Goal: Task Accomplishment & Management: Use online tool/utility

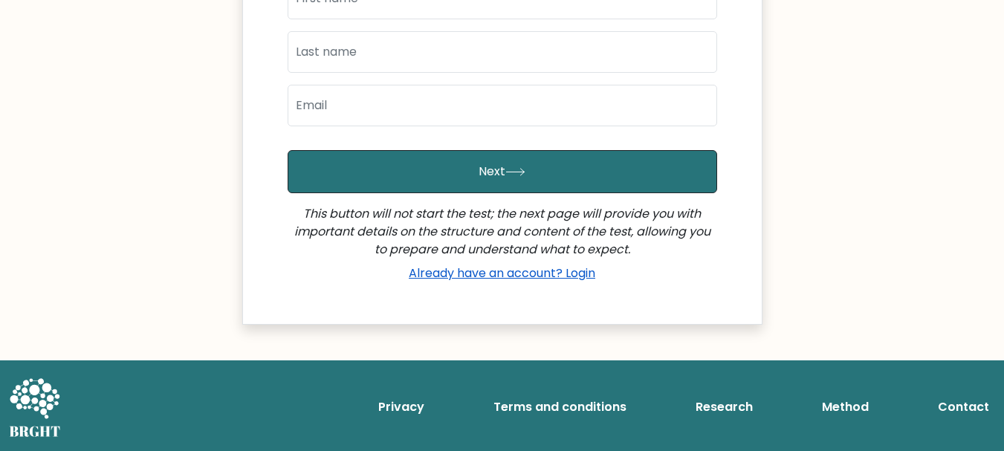
scroll to position [384, 0]
click at [528, 274] on link "Already have an account? Login" at bounding box center [502, 273] width 198 height 17
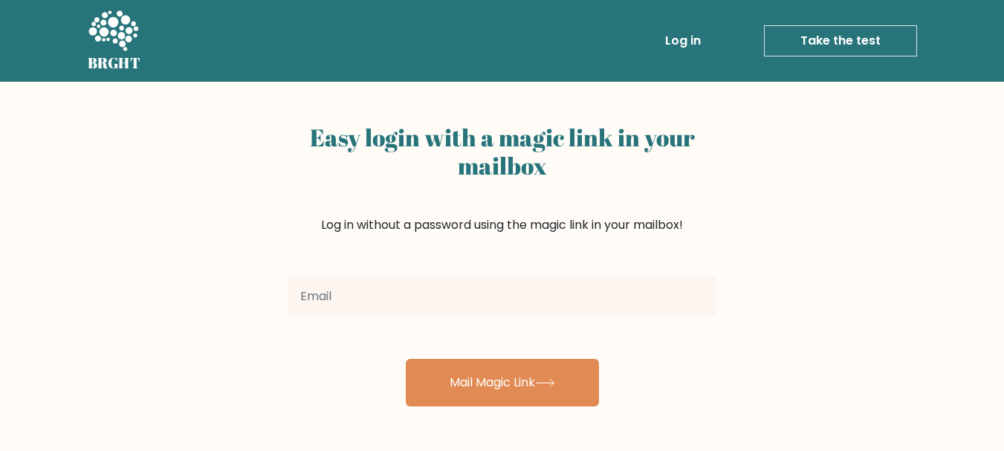
type input "tarriq.va@gmail.com"
click at [868, 305] on div "Easy login with a magic link in your mailbox Log in without a password using th…" at bounding box center [502, 363] width 1004 height 563
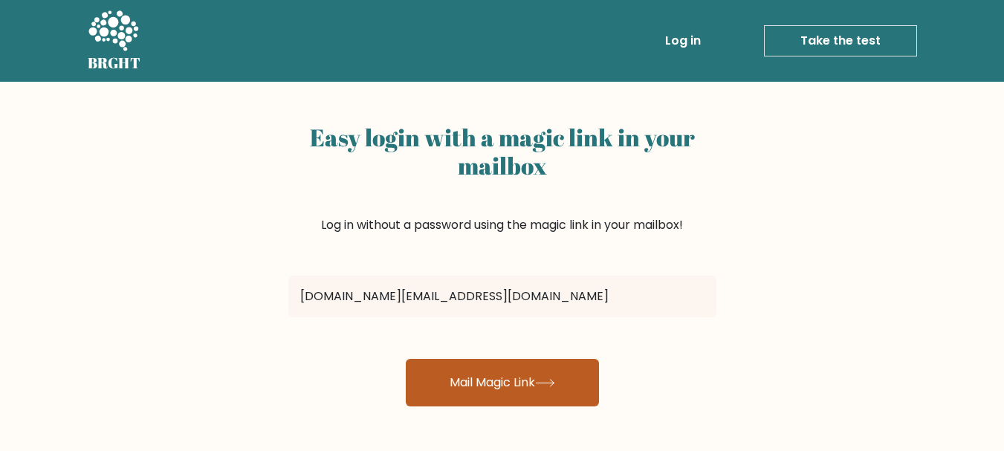
click at [491, 385] on button "Mail Magic Link" at bounding box center [502, 383] width 193 height 48
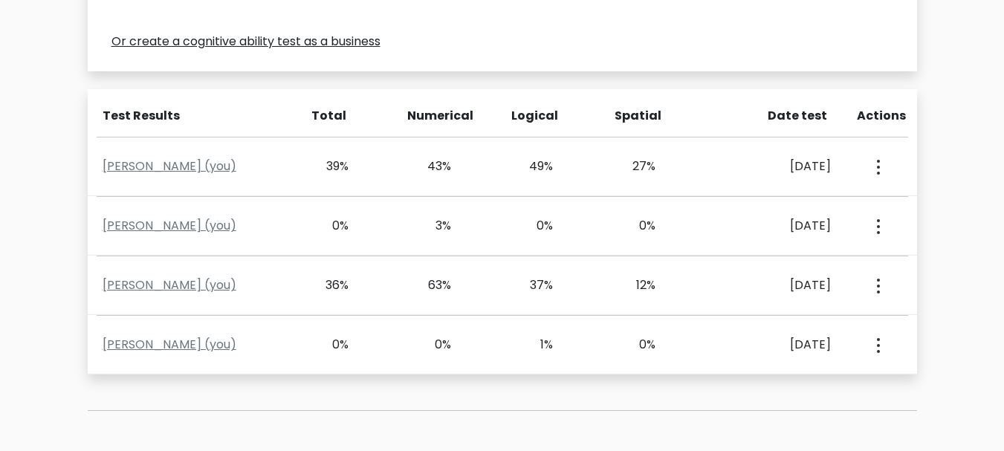
scroll to position [594, 0]
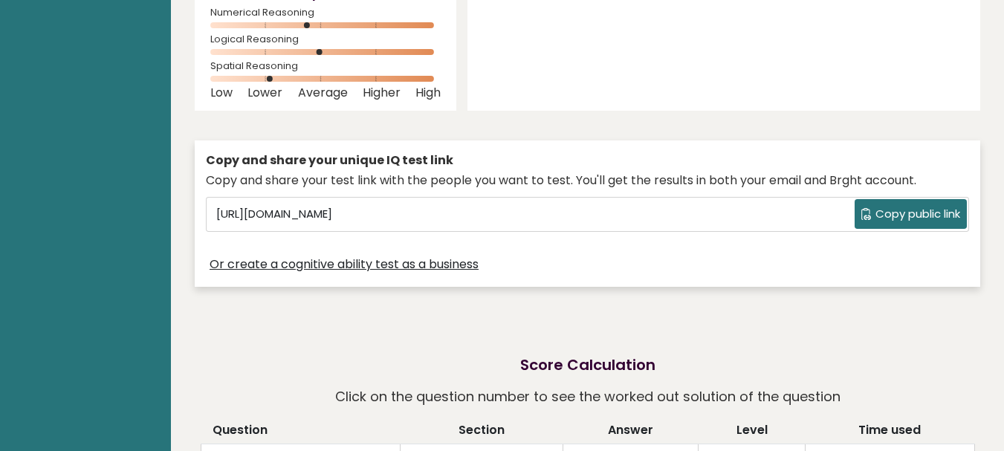
scroll to position [297, 0]
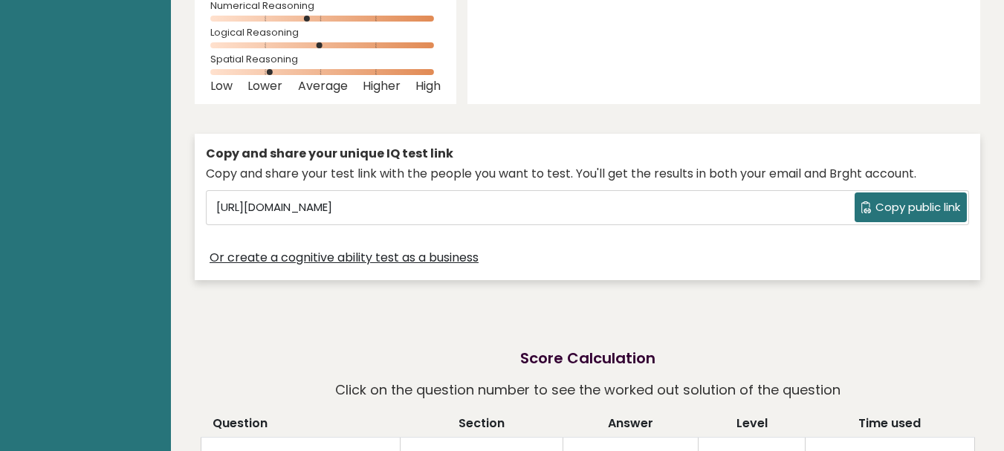
click at [928, 214] on span "Copy public link" at bounding box center [918, 207] width 85 height 17
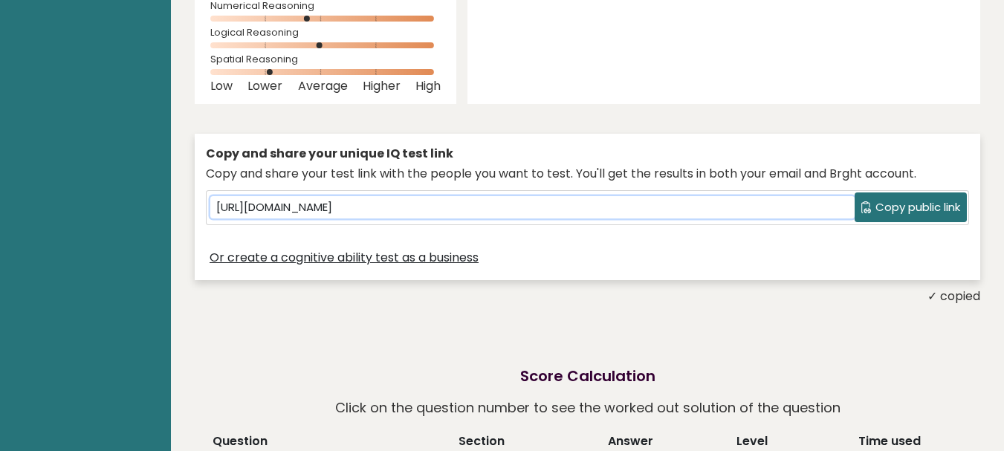
scroll to position [298, 0]
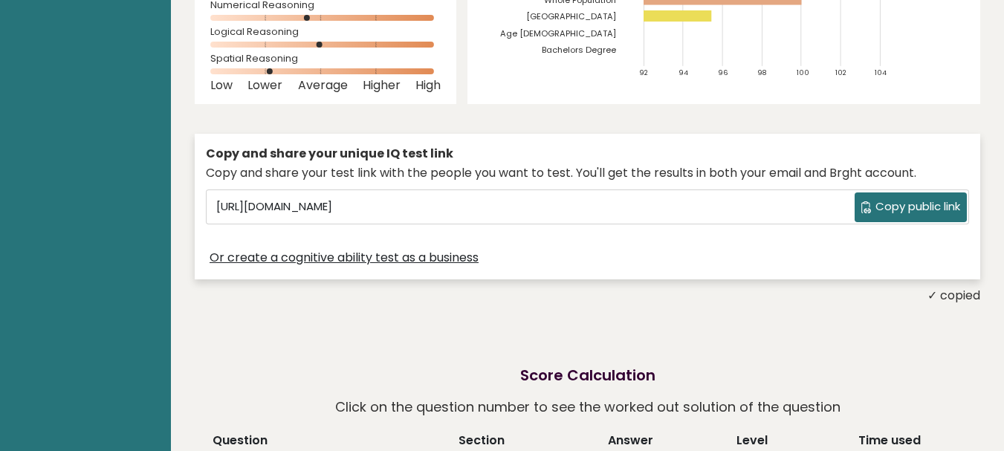
click at [926, 196] on button "Copy public link" at bounding box center [911, 207] width 112 height 30
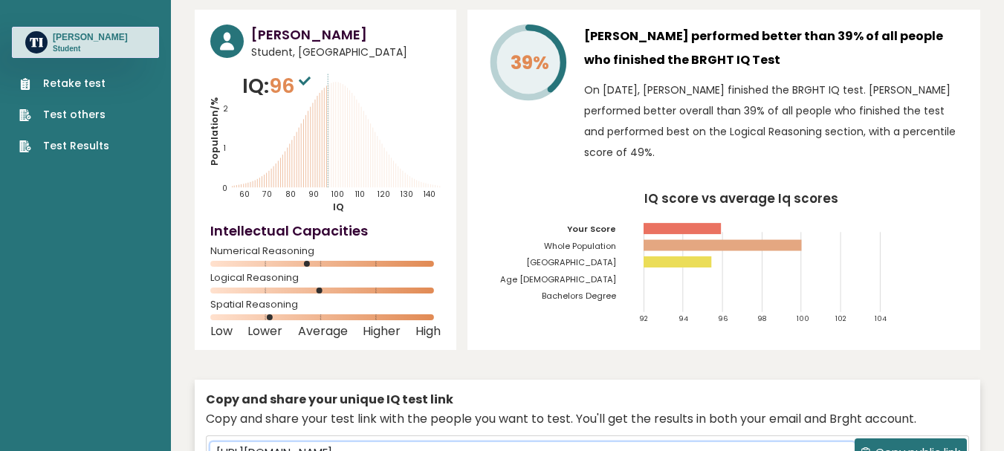
scroll to position [0, 0]
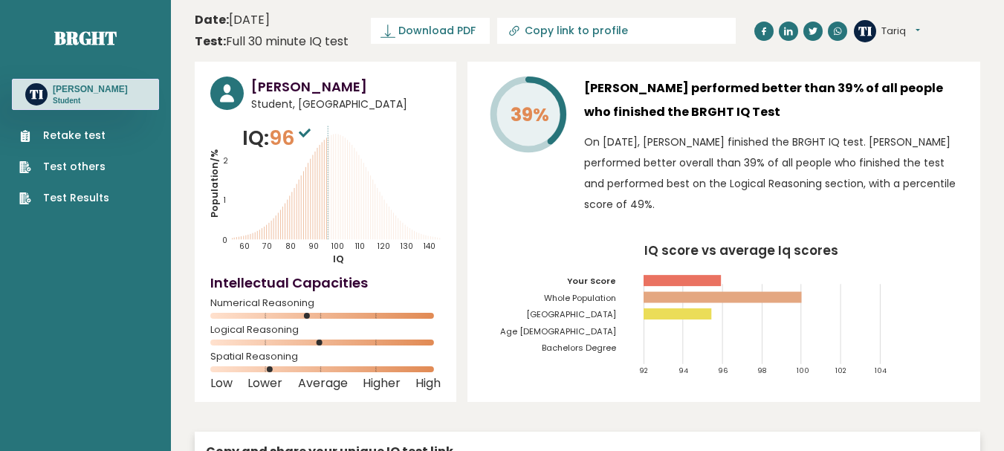
click at [563, 31] on input "Copy link to profile" at bounding box center [626, 31] width 202 height 12
type input "https://brght.org/profile/tariq-ismail/?utm_source=share&utm_medium=copy&utm_ca…"
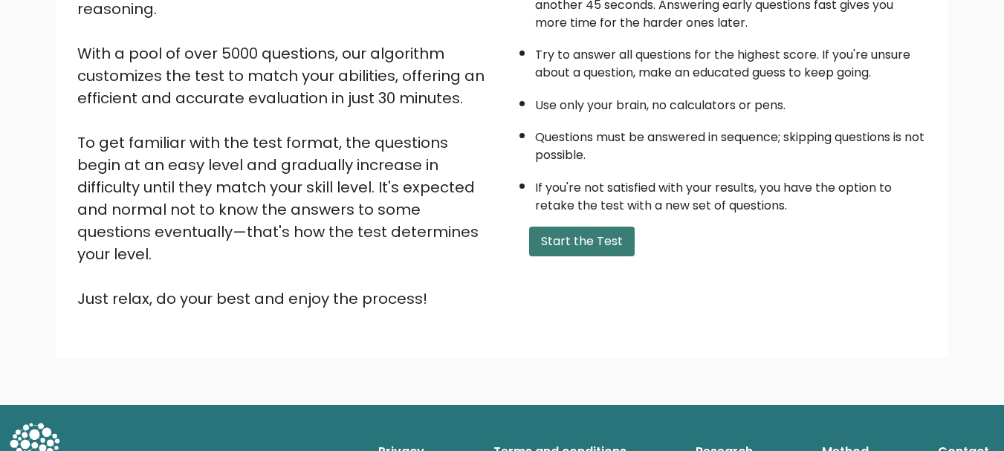
scroll to position [230, 0]
click at [603, 247] on button "Start the Test" at bounding box center [582, 242] width 106 height 30
